Goal: Communication & Community: Participate in discussion

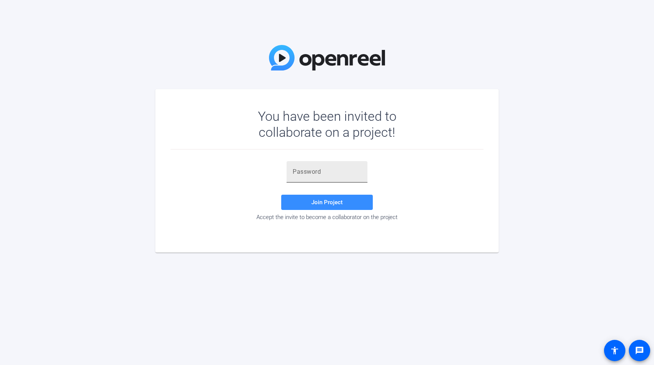
click at [297, 172] on input "text" at bounding box center [326, 171] width 69 height 9
paste input "RYFwVQ"
type input "RYFwVQ"
click at [322, 203] on span "Join Project" at bounding box center [326, 202] width 31 height 7
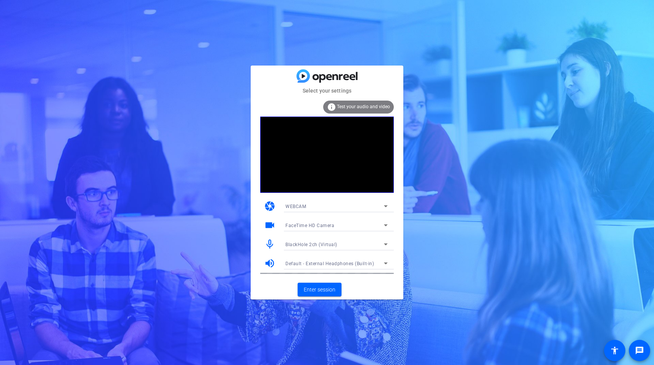
click at [298, 205] on span "WEBCAM" at bounding box center [295, 206] width 21 height 5
click at [268, 90] on div at bounding box center [327, 182] width 654 height 365
click at [324, 290] on span "Enter session" at bounding box center [320, 290] width 32 height 8
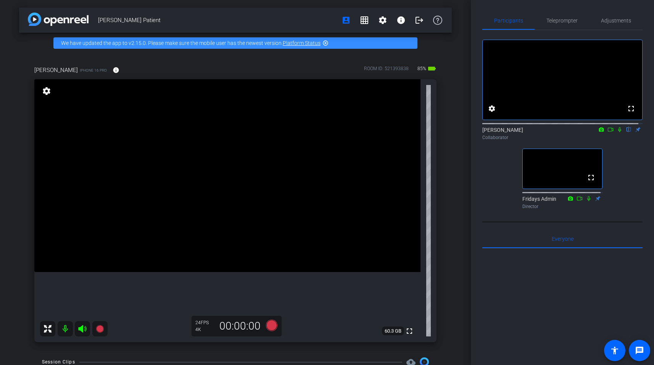
click at [607, 132] on icon at bounding box center [609, 130] width 5 height 4
click at [627, 132] on icon at bounding box center [628, 129] width 3 height 5
click at [625, 132] on icon at bounding box center [628, 129] width 6 height 5
click at [627, 132] on icon at bounding box center [628, 129] width 3 height 5
click at [627, 132] on icon at bounding box center [629, 129] width 4 height 5
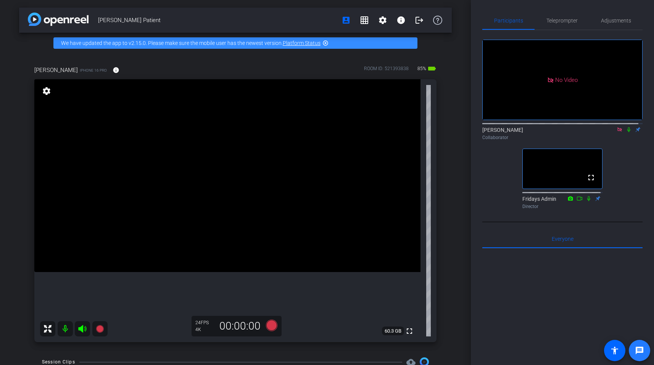
click at [636, 350] on mat-icon "message" at bounding box center [639, 350] width 9 height 9
click at [617, 132] on icon at bounding box center [619, 129] width 4 height 4
click at [599, 132] on icon at bounding box center [601, 129] width 5 height 4
click at [607, 137] on div at bounding box center [327, 182] width 654 height 365
click at [607, 132] on icon at bounding box center [610, 129] width 6 height 5
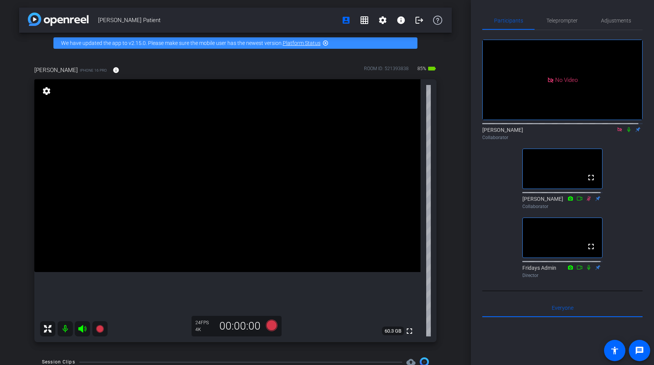
click at [616, 132] on icon at bounding box center [619, 129] width 6 height 5
click at [607, 132] on icon at bounding box center [610, 129] width 6 height 5
click at [627, 132] on icon at bounding box center [628, 129] width 3 height 5
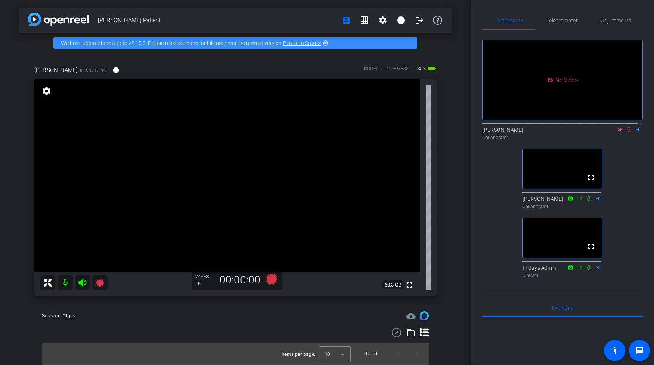
click at [46, 90] on mat-icon "settings" at bounding box center [46, 91] width 11 height 9
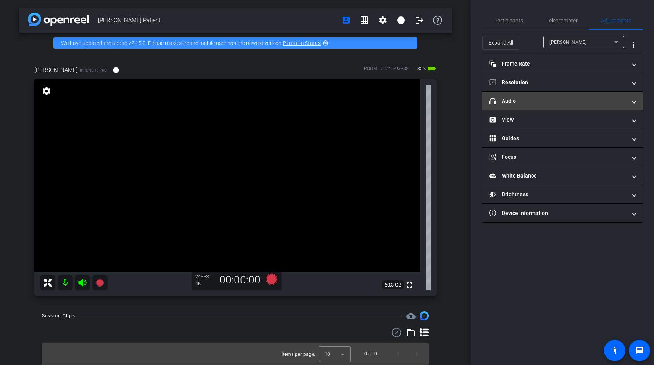
click at [570, 104] on mat-panel-title "headphone icon Audio" at bounding box center [557, 101] width 137 height 8
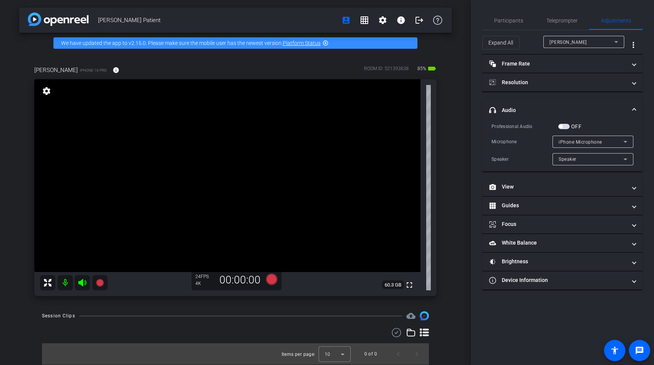
click at [621, 141] on icon at bounding box center [624, 141] width 9 height 9
click at [471, 141] on div at bounding box center [327, 182] width 654 height 365
click at [552, 22] on span "Teleprompter" at bounding box center [561, 20] width 31 height 5
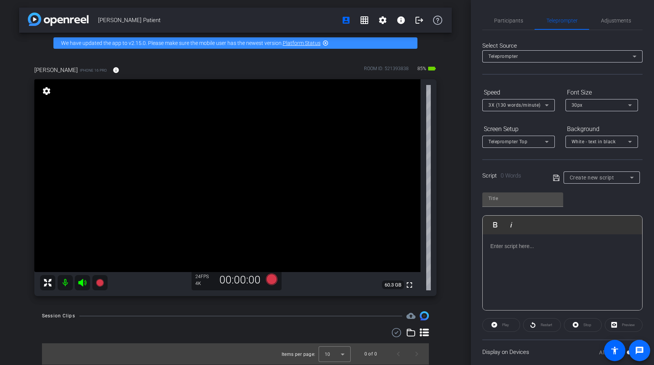
click at [640, 346] on mat-icon "message" at bounding box center [639, 350] width 9 height 9
click at [512, 20] on span "Participants" at bounding box center [508, 20] width 29 height 5
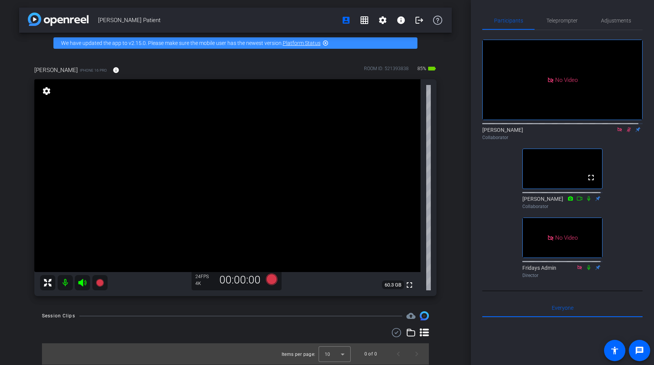
click at [616, 127] on icon at bounding box center [619, 129] width 6 height 5
click at [607, 132] on icon at bounding box center [610, 129] width 6 height 5
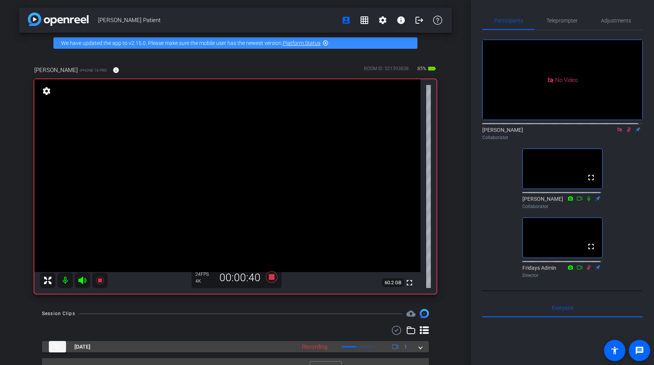
click at [419, 347] on span at bounding box center [420, 347] width 3 height 8
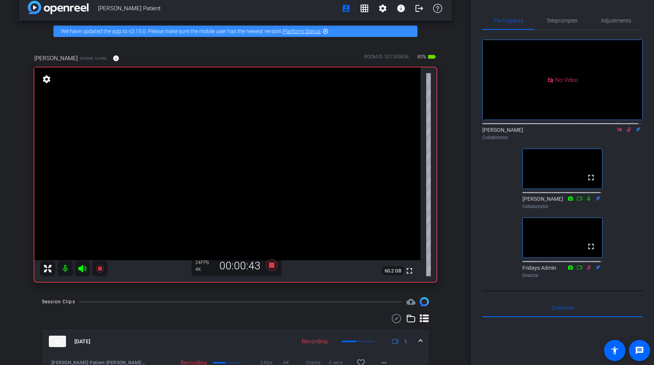
scroll to position [17, 0]
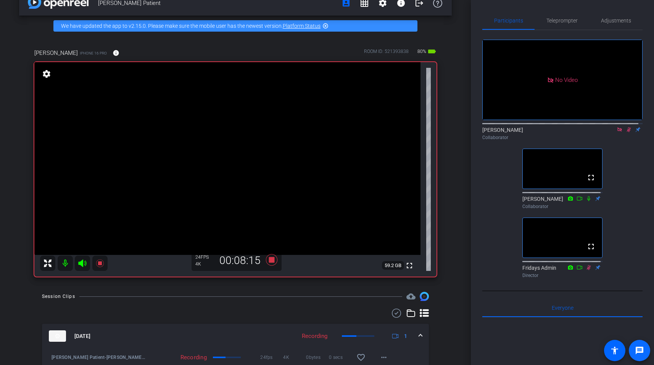
click at [639, 352] on mat-icon "message" at bounding box center [639, 350] width 9 height 9
click at [616, 132] on icon at bounding box center [619, 129] width 6 height 5
click at [607, 132] on icon at bounding box center [609, 130] width 5 height 4
click at [625, 132] on icon at bounding box center [628, 129] width 6 height 5
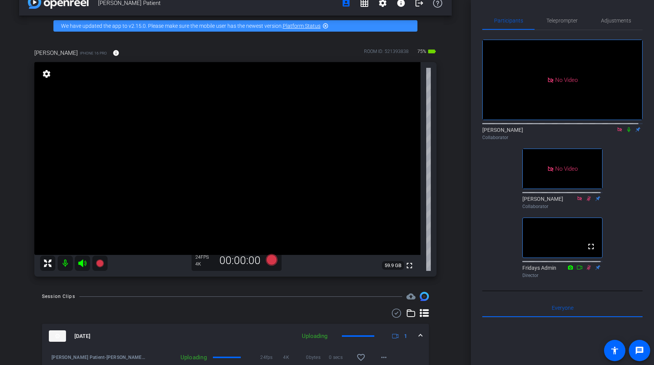
click at [625, 132] on icon at bounding box center [628, 129] width 6 height 5
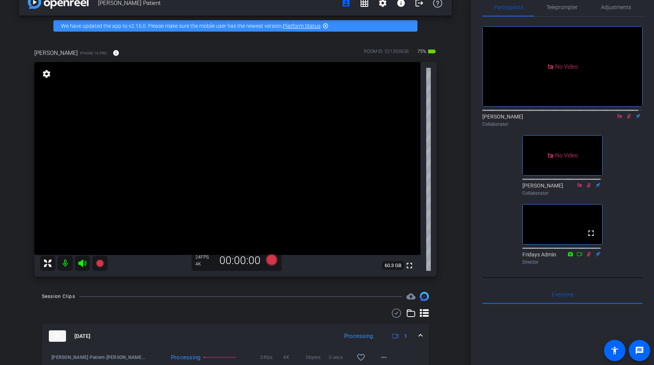
scroll to position [0, 0]
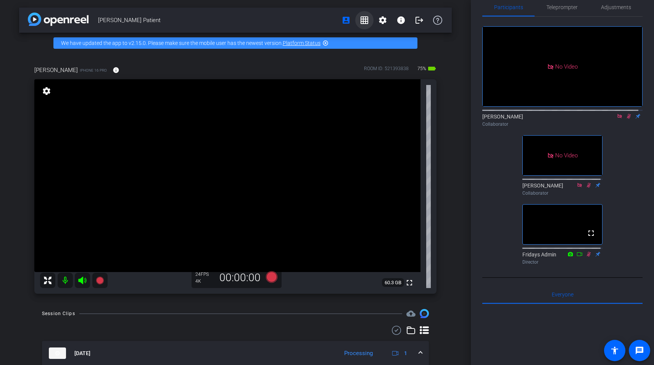
click at [360, 18] on mat-icon "grid_on" at bounding box center [364, 20] width 9 height 9
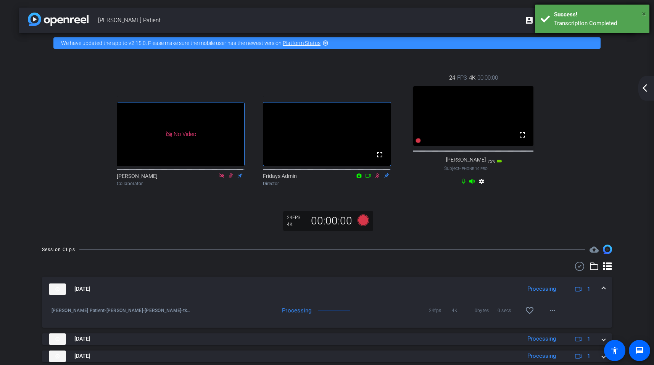
click at [643, 11] on span "×" at bounding box center [643, 13] width 4 height 9
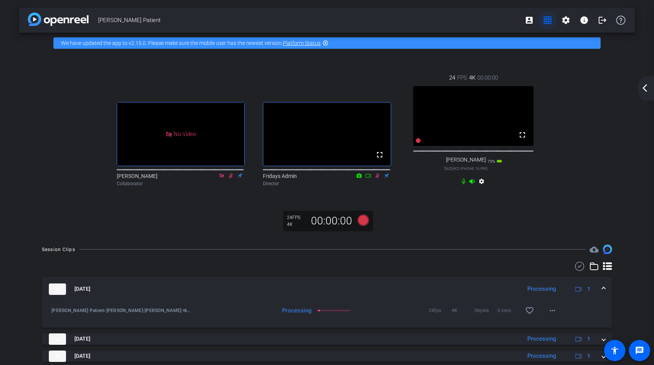
click at [544, 19] on mat-icon "grid_on" at bounding box center [547, 20] width 9 height 9
click at [469, 146] on video at bounding box center [473, 116] width 120 height 60
click at [525, 20] on mat-icon "account_box" at bounding box center [528, 20] width 9 height 9
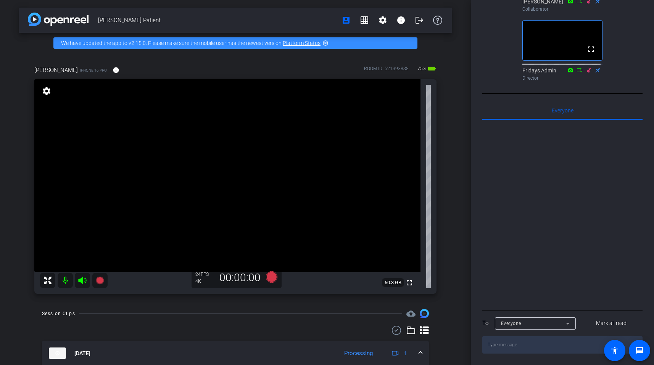
scroll to position [246, 0]
click at [495, 345] on textarea at bounding box center [562, 345] width 160 height 18
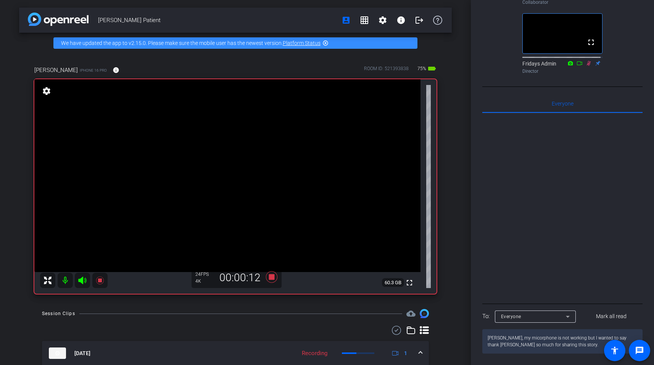
click at [522, 345] on textarea "[PERSON_NAME], my micorphone is not working but I wanted to say thank [PERSON_N…" at bounding box center [562, 341] width 160 height 24
click at [521, 345] on textarea "[PERSON_NAME], my micorphone is not working but I wanted to say thank [PERSON_N…" at bounding box center [562, 341] width 160 height 24
type textarea "[PERSON_NAME], my microphone is not working but I wanted to say thank [PERSON_N…"
click at [550, 354] on textarea "[PERSON_NAME], my microphone is not working but I wanted to say thank [PERSON_N…" at bounding box center [562, 341] width 160 height 24
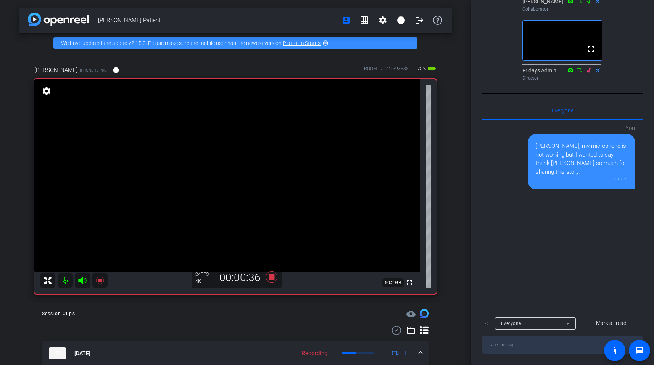
click at [548, 148] on div "[PERSON_NAME], my microphone is not working but I wanted to say thank [PERSON_N…" at bounding box center [581, 159] width 92 height 34
click at [567, 322] on icon at bounding box center [567, 323] width 9 height 9
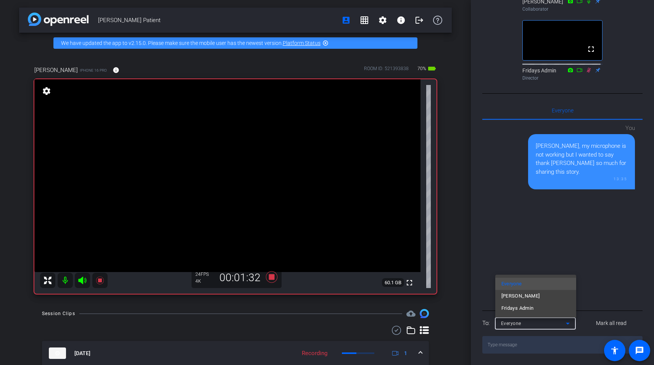
click at [588, 236] on div at bounding box center [327, 182] width 654 height 365
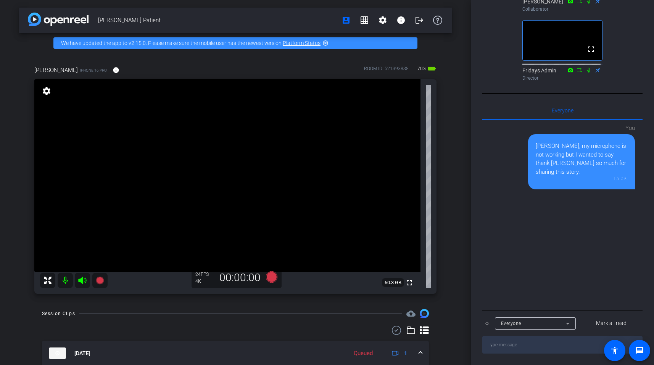
click at [566, 323] on icon at bounding box center [568, 324] width 4 height 2
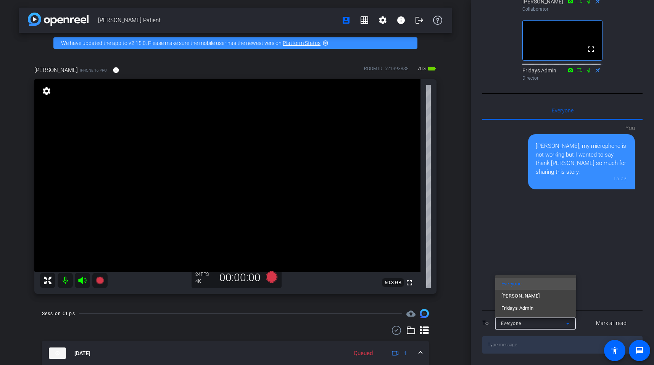
click at [553, 298] on mat-option "[PERSON_NAME]" at bounding box center [535, 296] width 81 height 12
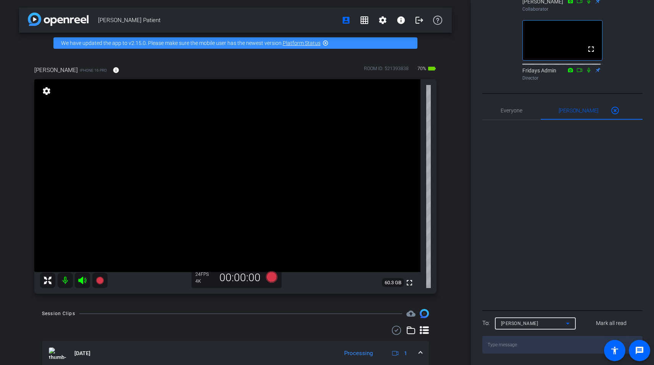
click at [505, 347] on textarea at bounding box center [562, 345] width 160 height 18
type textarea "i have to go, this is wonderful material."
